Goal: Task Accomplishment & Management: Use online tool/utility

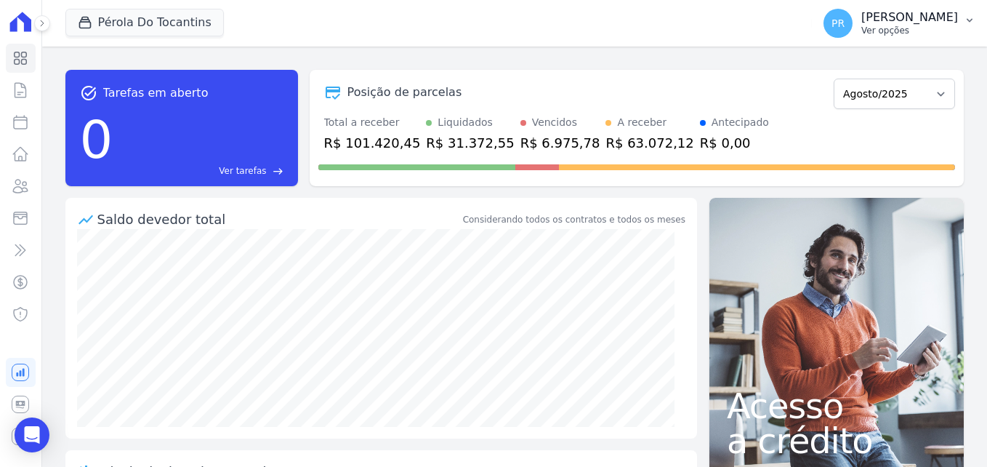
click at [951, 17] on p "[PERSON_NAME]" at bounding box center [910, 17] width 97 height 15
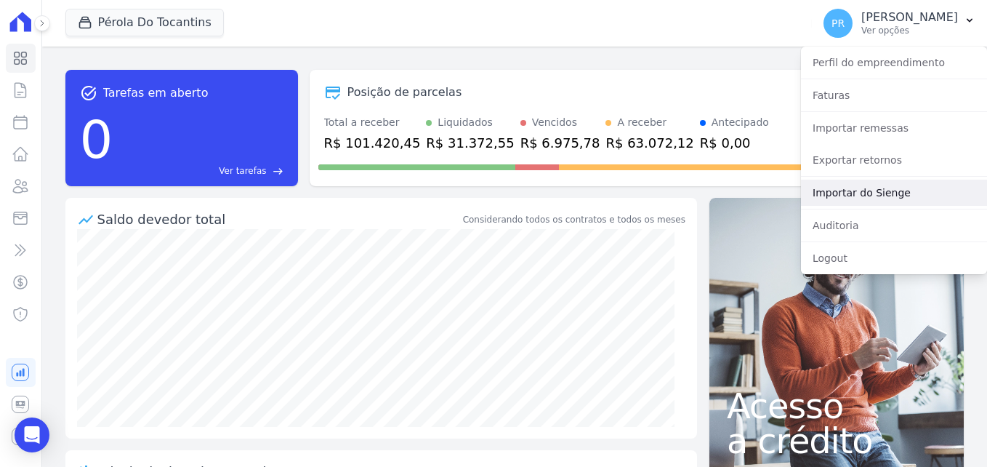
click at [897, 195] on link "Importar do Sienge" at bounding box center [894, 193] width 186 height 26
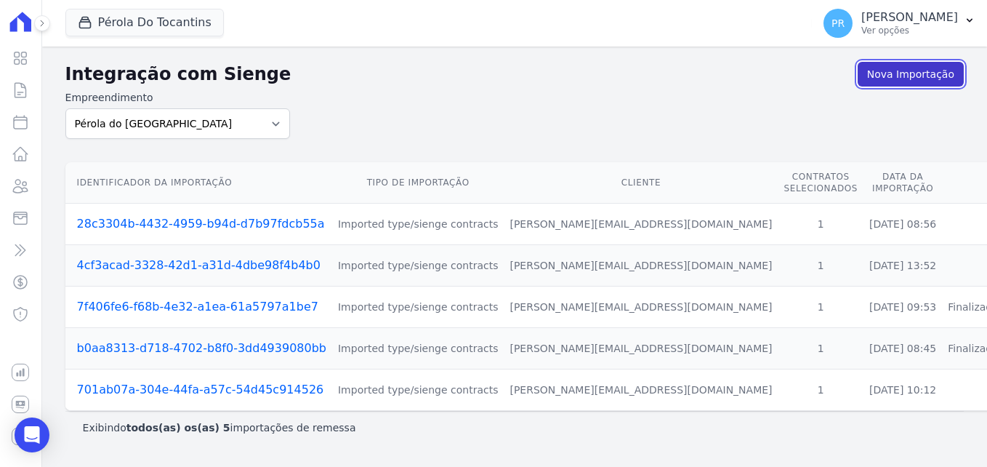
click at [887, 81] on link "Nova Importação" at bounding box center [911, 74] width 106 height 25
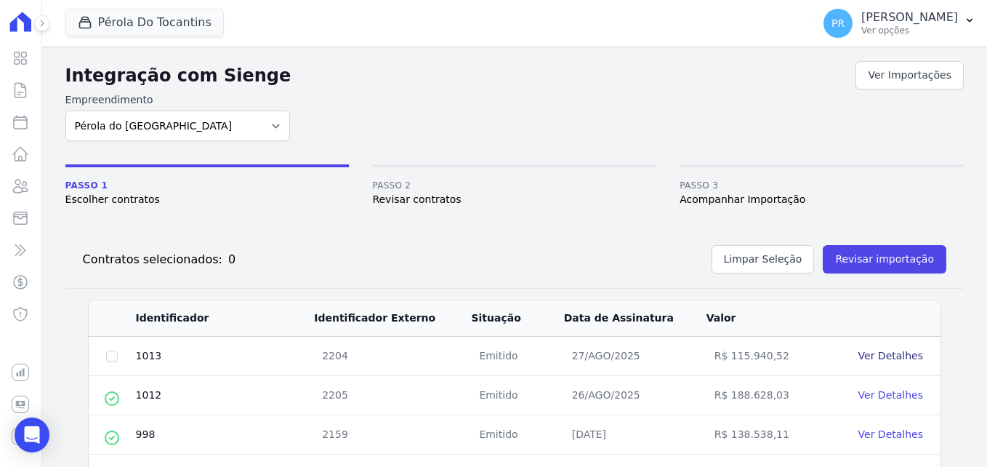
click at [876, 359] on link "Ver Detalhes" at bounding box center [891, 356] width 65 height 12
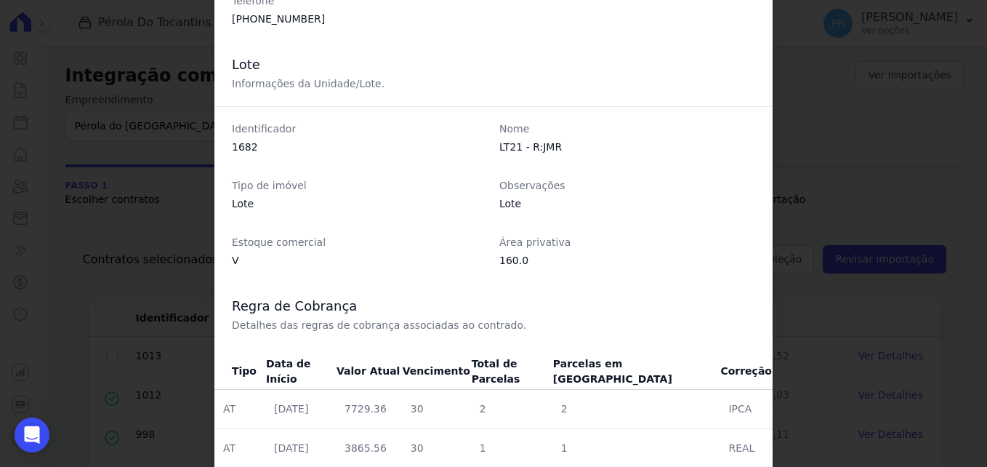
scroll to position [464, 0]
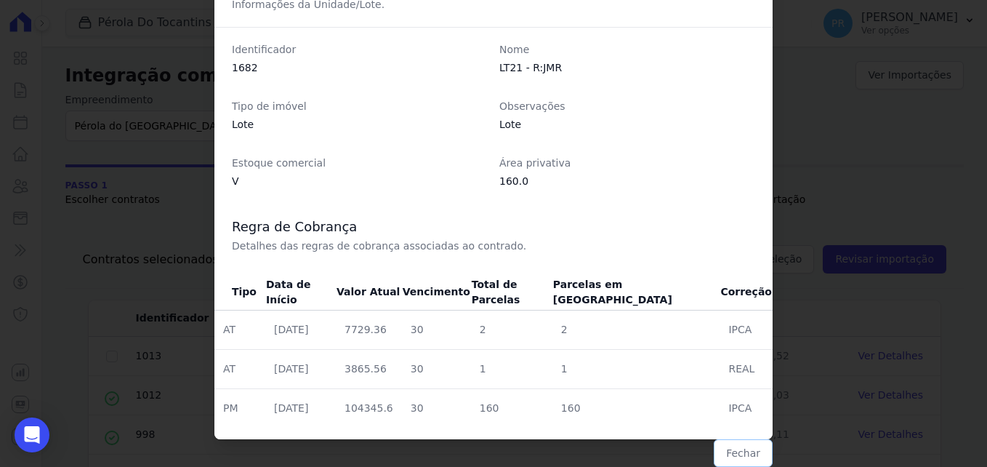
click at [742, 457] on button "Fechar" at bounding box center [743, 453] width 59 height 28
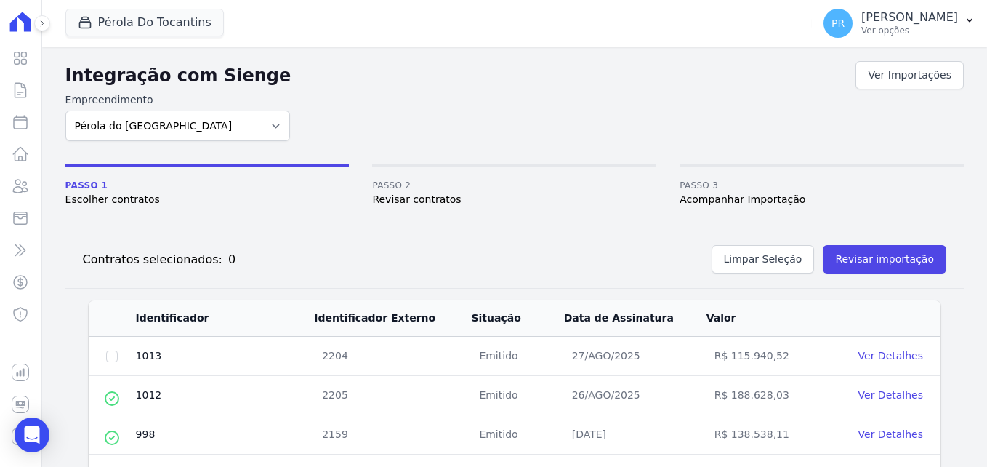
click at [113, 363] on td at bounding box center [112, 356] width 47 height 39
click at [107, 353] on input "checkbox" at bounding box center [112, 356] width 12 height 12
checkbox input "true"
click at [864, 251] on button "Revisar importação" at bounding box center [885, 259] width 124 height 28
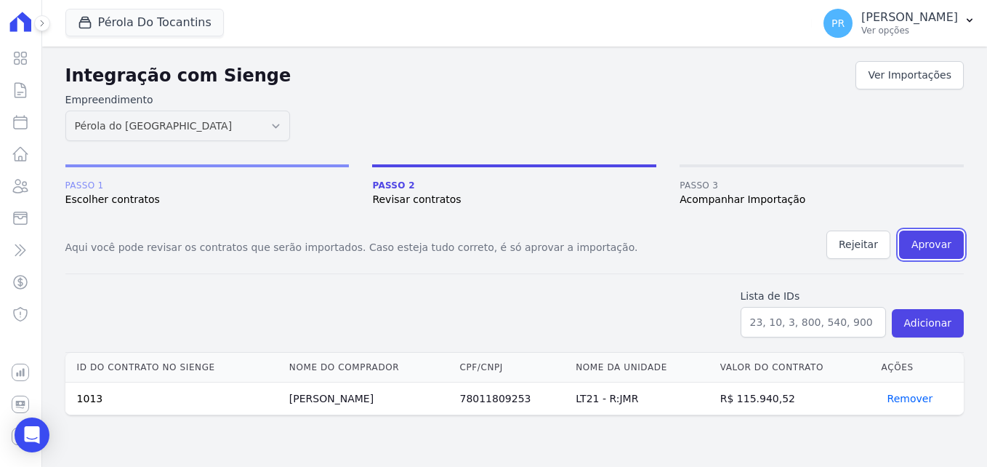
click at [944, 233] on button "Aprovar" at bounding box center [931, 245] width 65 height 28
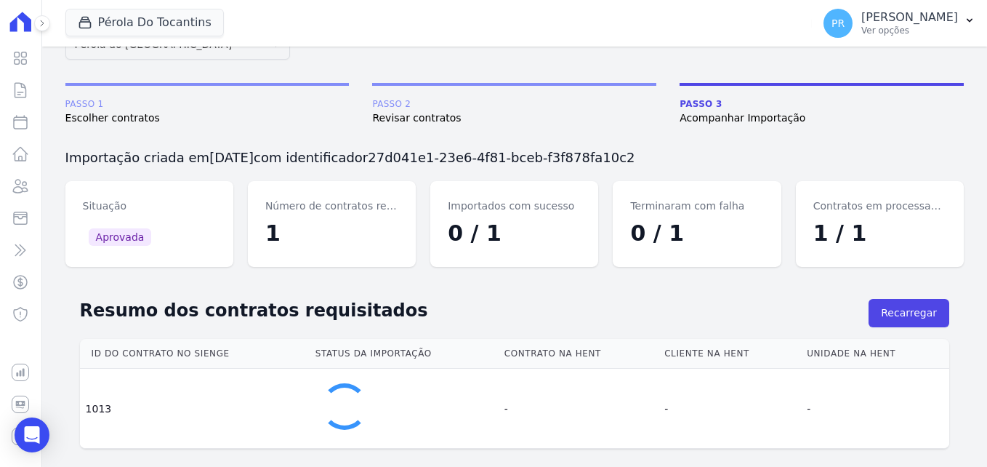
scroll to position [89, 0]
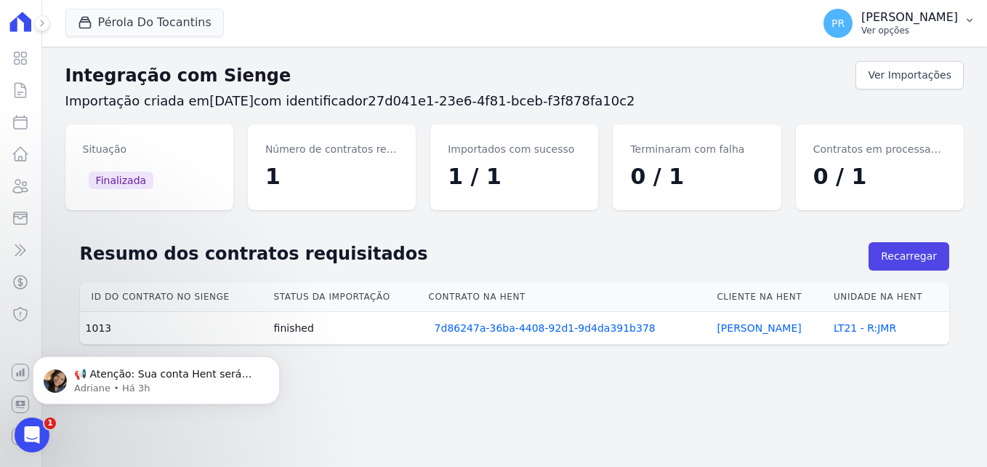
click at [923, 17] on p "[PERSON_NAME]" at bounding box center [910, 17] width 97 height 15
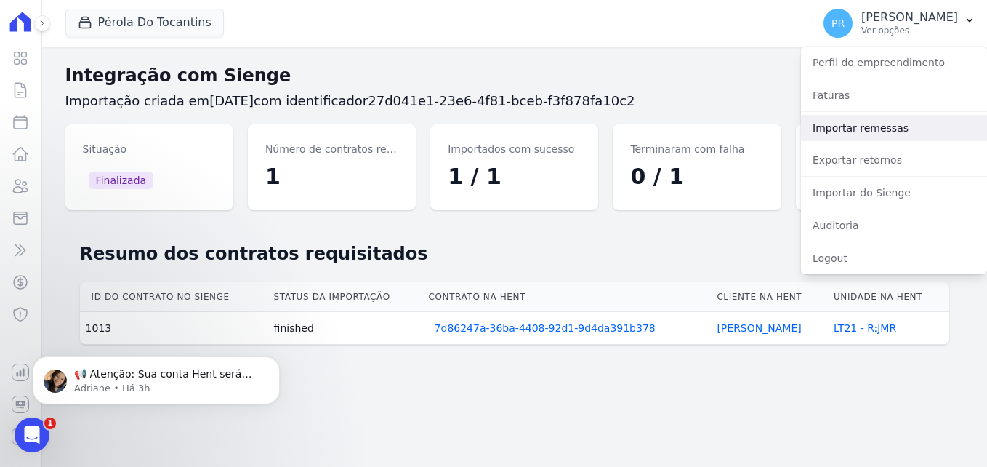
click at [886, 129] on link "Importar remessas" at bounding box center [894, 128] width 186 height 26
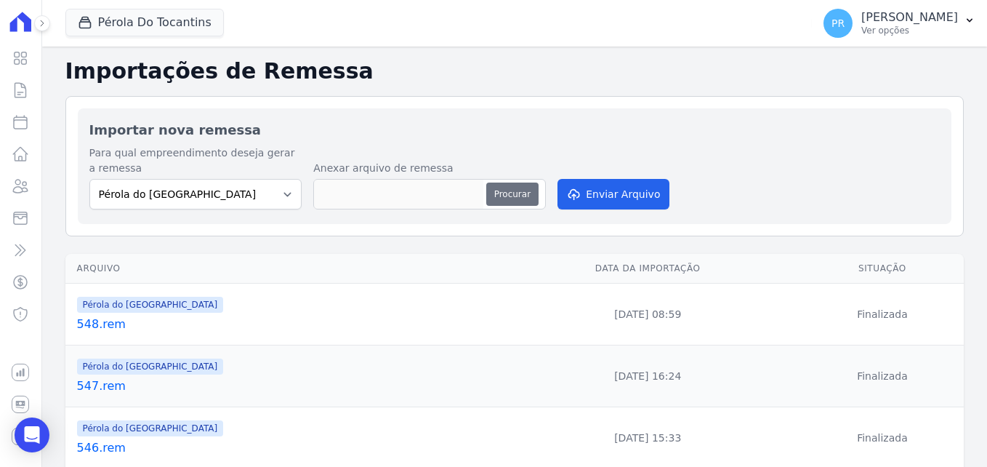
click at [499, 202] on button "Procurar" at bounding box center [512, 194] width 52 height 23
type input "549.rem"
click at [648, 186] on button "Enviar Arquivo" at bounding box center [614, 194] width 112 height 31
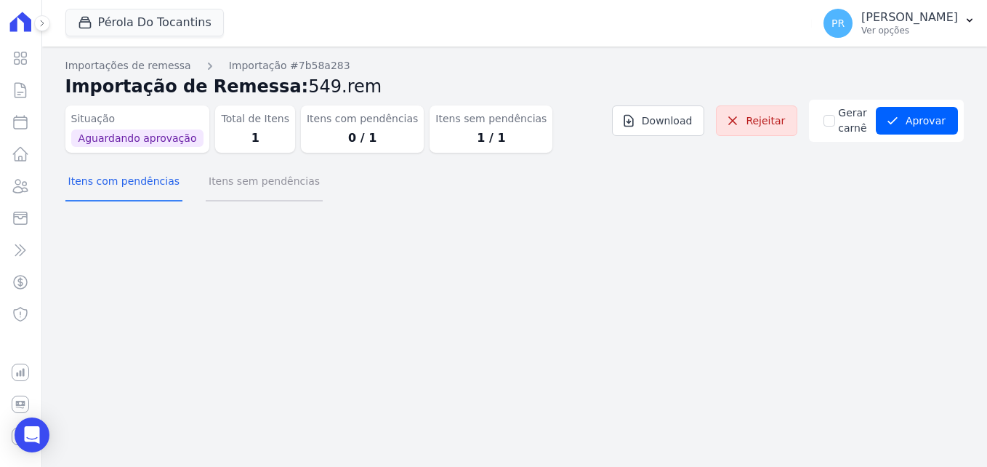
click at [291, 191] on button "Itens sem pendências" at bounding box center [264, 183] width 117 height 38
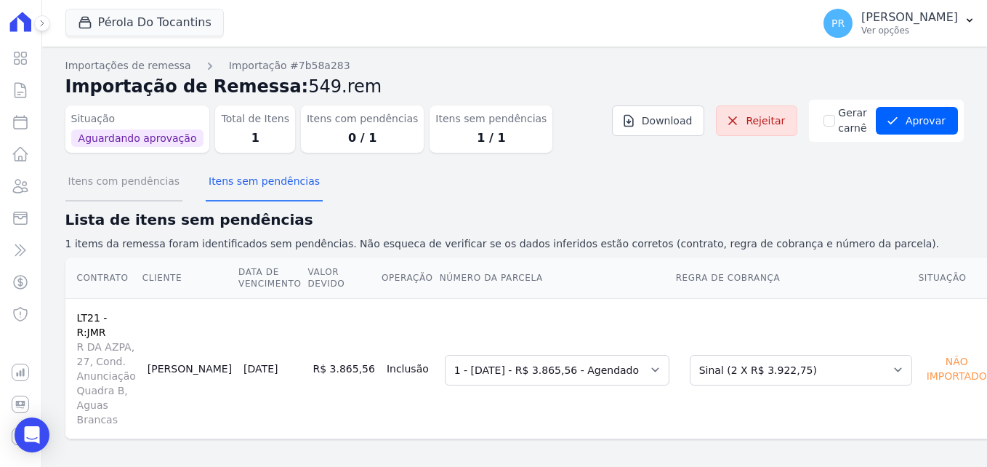
click at [92, 193] on button "Itens com pendências" at bounding box center [123, 183] width 117 height 38
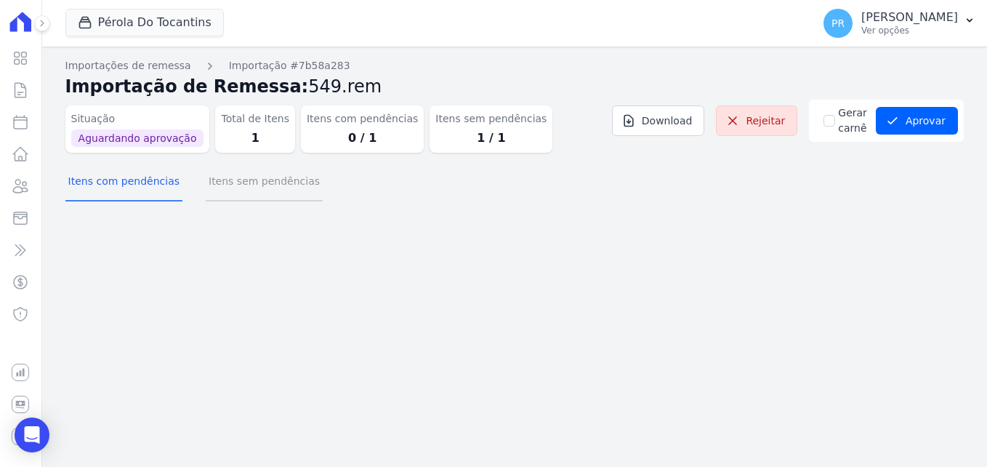
click at [228, 187] on button "Itens sem pendências" at bounding box center [264, 183] width 117 height 38
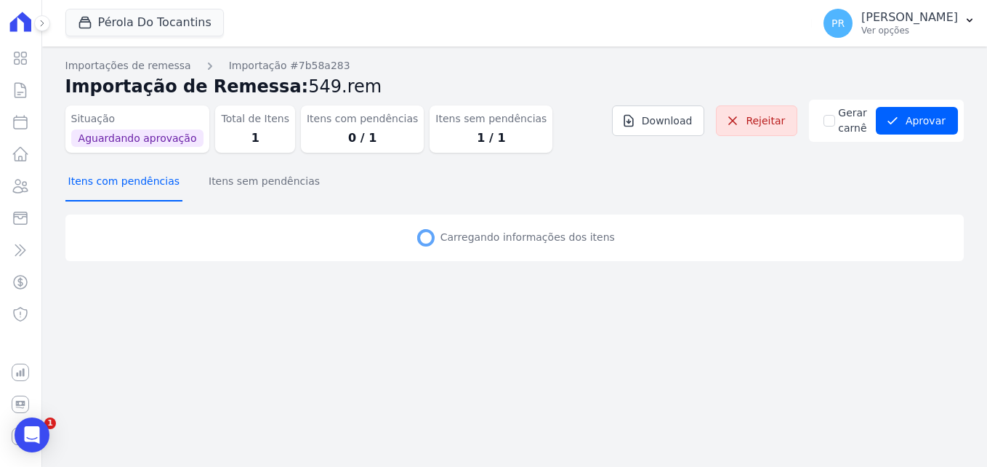
click at [136, 187] on button "Itens com pendências" at bounding box center [123, 183] width 117 height 38
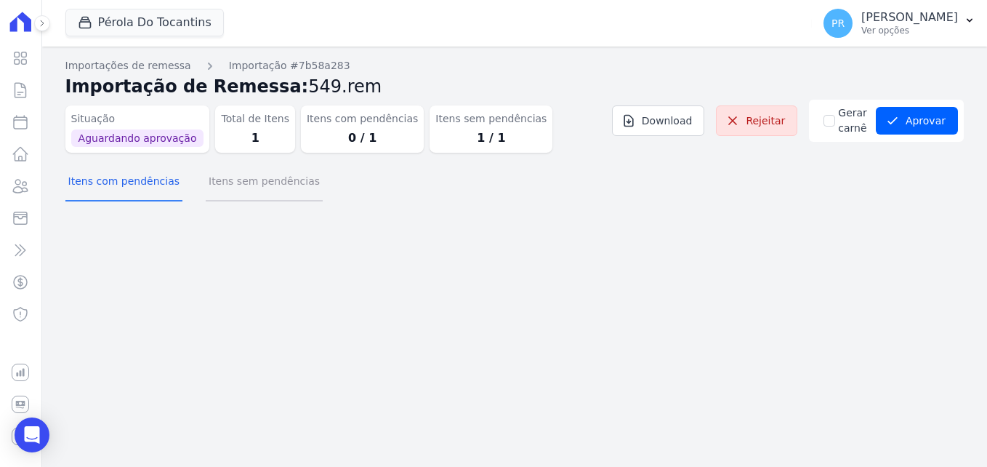
click at [236, 193] on button "Itens sem pendências" at bounding box center [264, 183] width 117 height 38
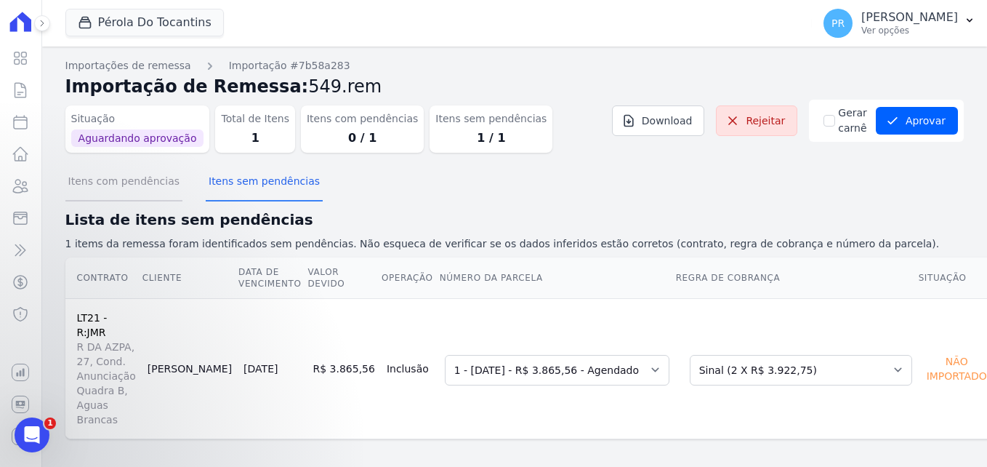
click at [121, 201] on button "Itens com pendências" at bounding box center [123, 183] width 117 height 38
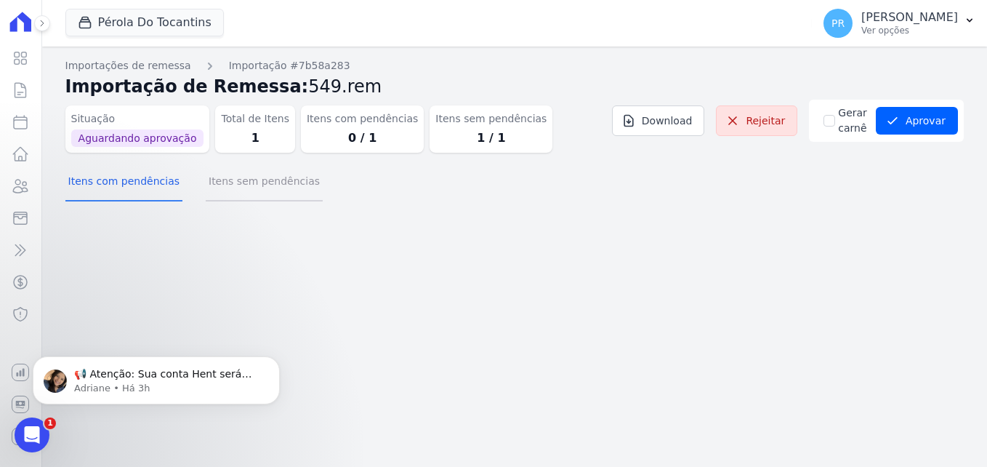
click at [229, 185] on button "Itens sem pendências" at bounding box center [264, 183] width 117 height 38
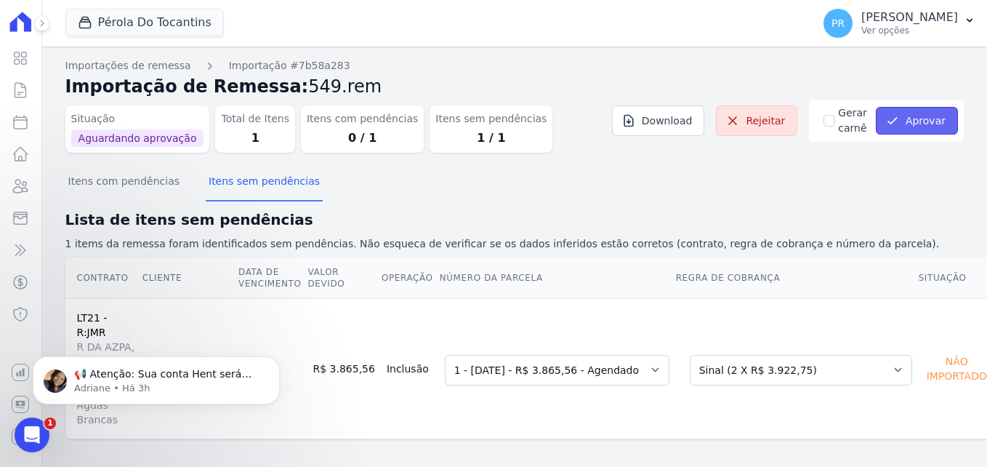
click at [906, 131] on button "Aprovar" at bounding box center [917, 121] width 82 height 28
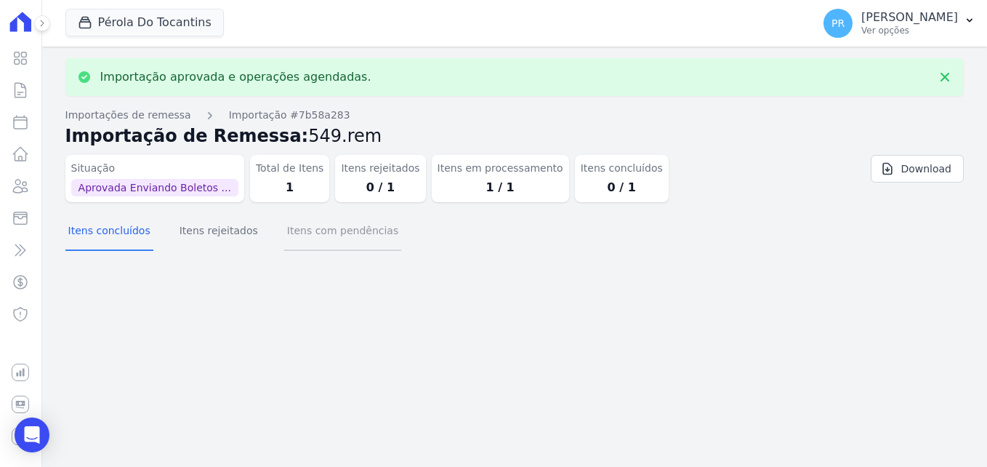
click at [310, 233] on button "Itens com pendências" at bounding box center [342, 232] width 117 height 38
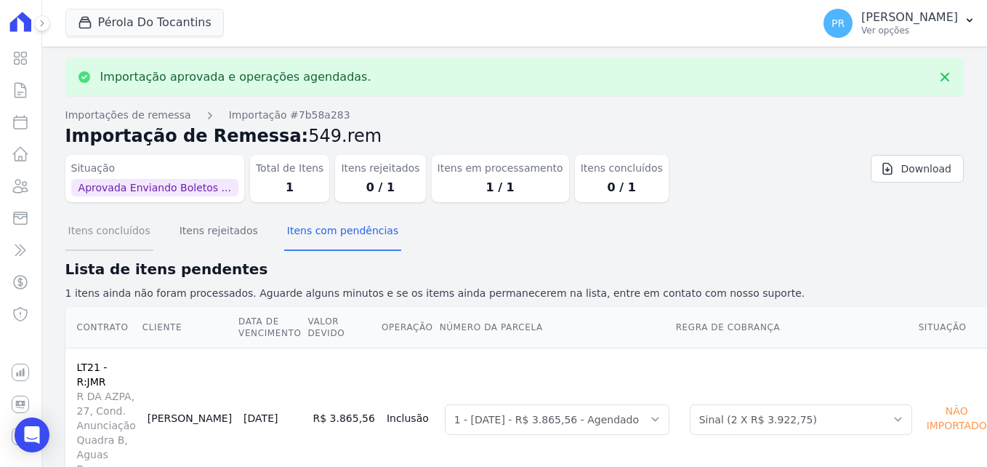
click at [134, 241] on button "Itens concluídos" at bounding box center [109, 232] width 88 height 38
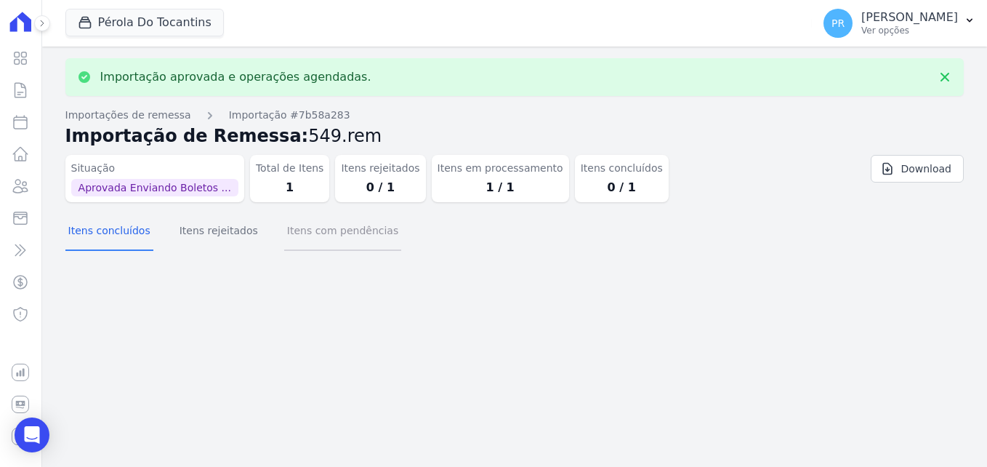
click at [305, 232] on button "Itens com pendências" at bounding box center [342, 232] width 117 height 38
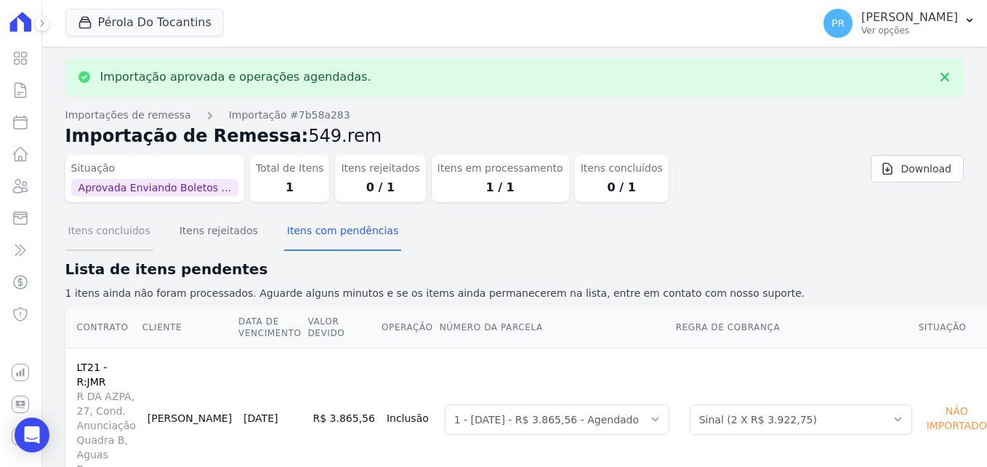
click at [126, 234] on button "Itens concluídos" at bounding box center [109, 232] width 88 height 38
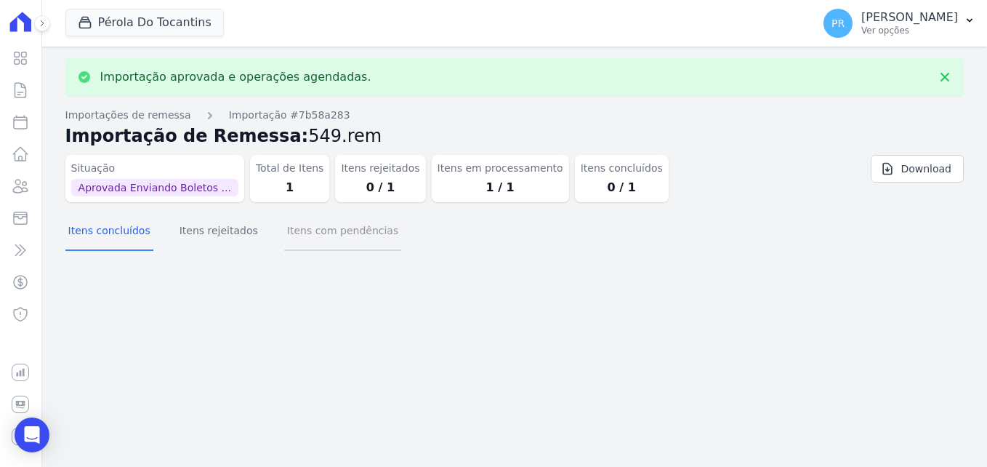
click at [305, 233] on button "Itens com pendências" at bounding box center [342, 232] width 117 height 38
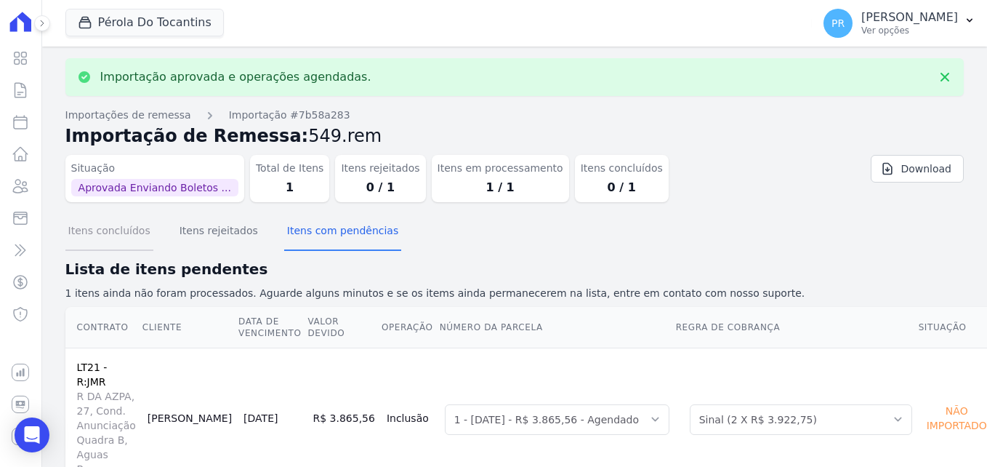
click at [136, 233] on button "Itens concluídos" at bounding box center [109, 232] width 88 height 38
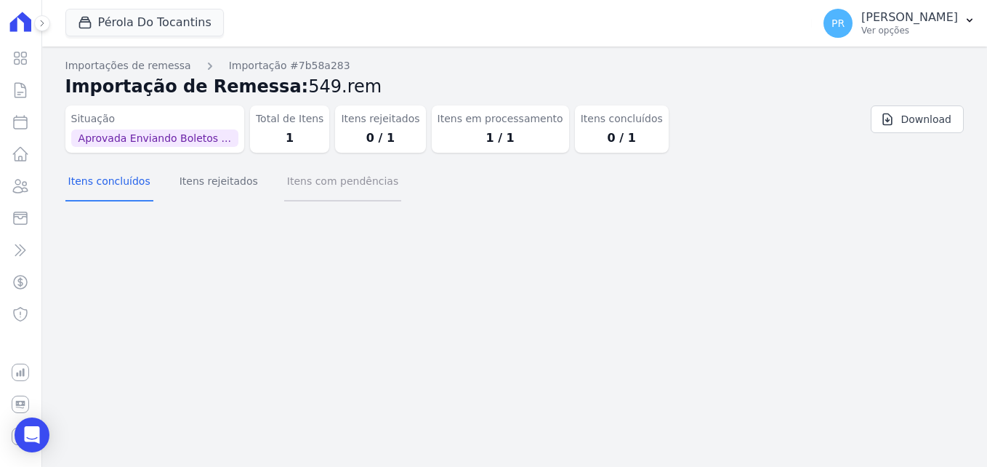
click at [299, 172] on button "Itens com pendências" at bounding box center [342, 183] width 117 height 38
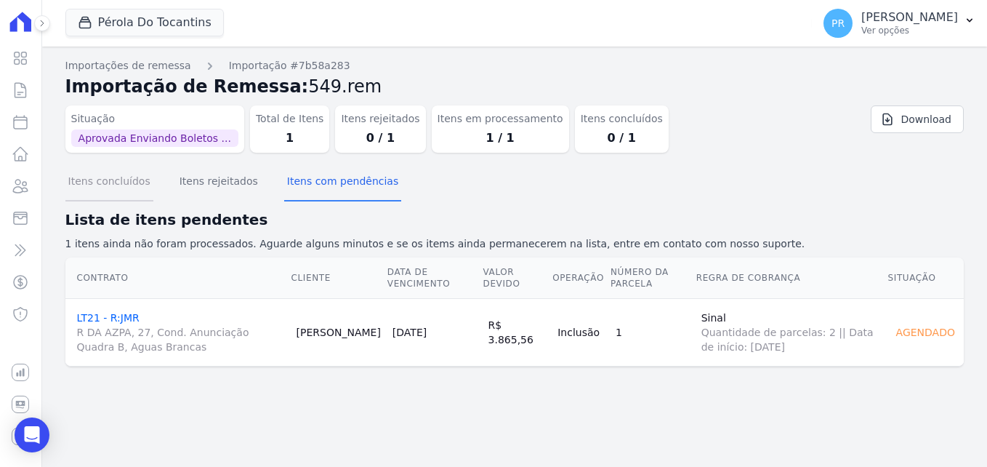
click at [74, 191] on button "Itens concluídos" at bounding box center [109, 183] width 88 height 38
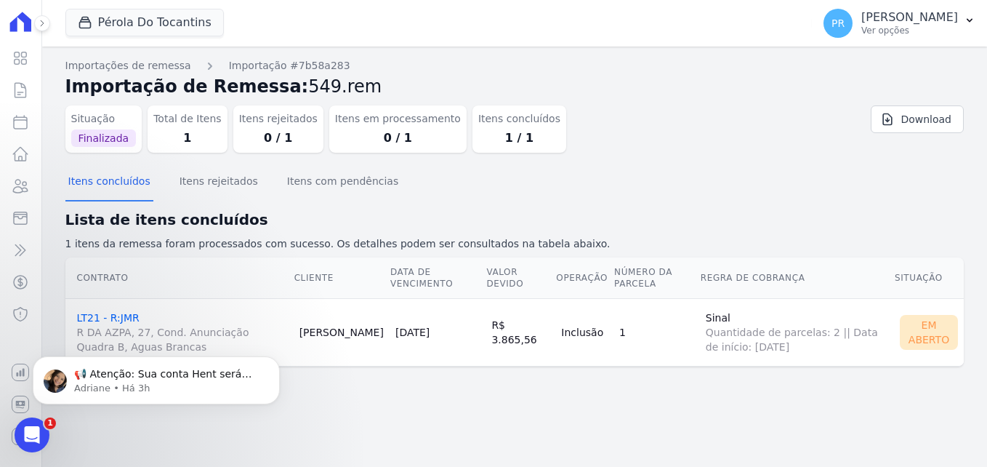
drag, startPoint x: 82, startPoint y: 52, endPoint x: 430, endPoint y: 420, distance: 505.6
click at [430, 420] on div "Importações de remessa Importação #7b58a283 Importação de Remessa: 549.rem Situ…" at bounding box center [514, 257] width 945 height 420
click at [121, 322] on link "LT21 - R:JMR R DA AZPA, 27, Cond. Anunciação Quadra B, Aguas Brancas" at bounding box center [182, 333] width 211 height 42
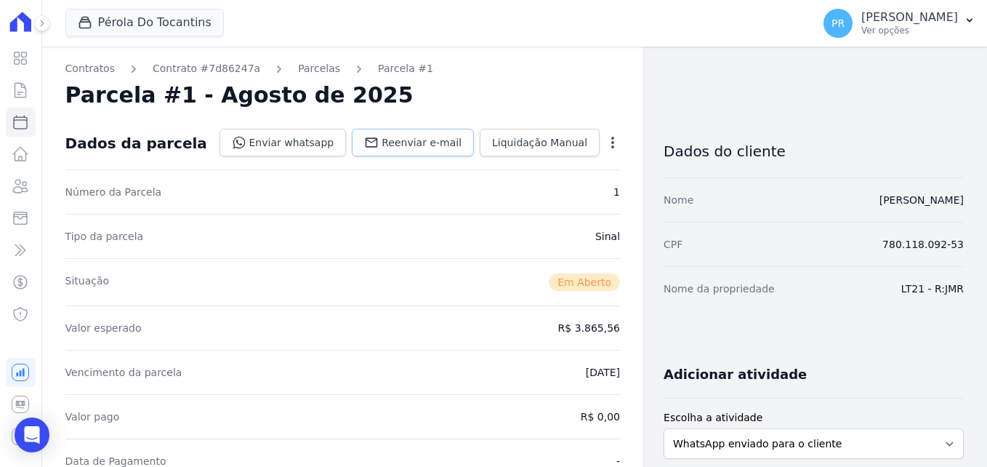
click at [454, 151] on link "Reenviar e-mail" at bounding box center [413, 143] width 122 height 28
click at [275, 140] on link "Enviar whatsapp" at bounding box center [283, 143] width 127 height 28
